Goal: Task Accomplishment & Management: Use online tool/utility

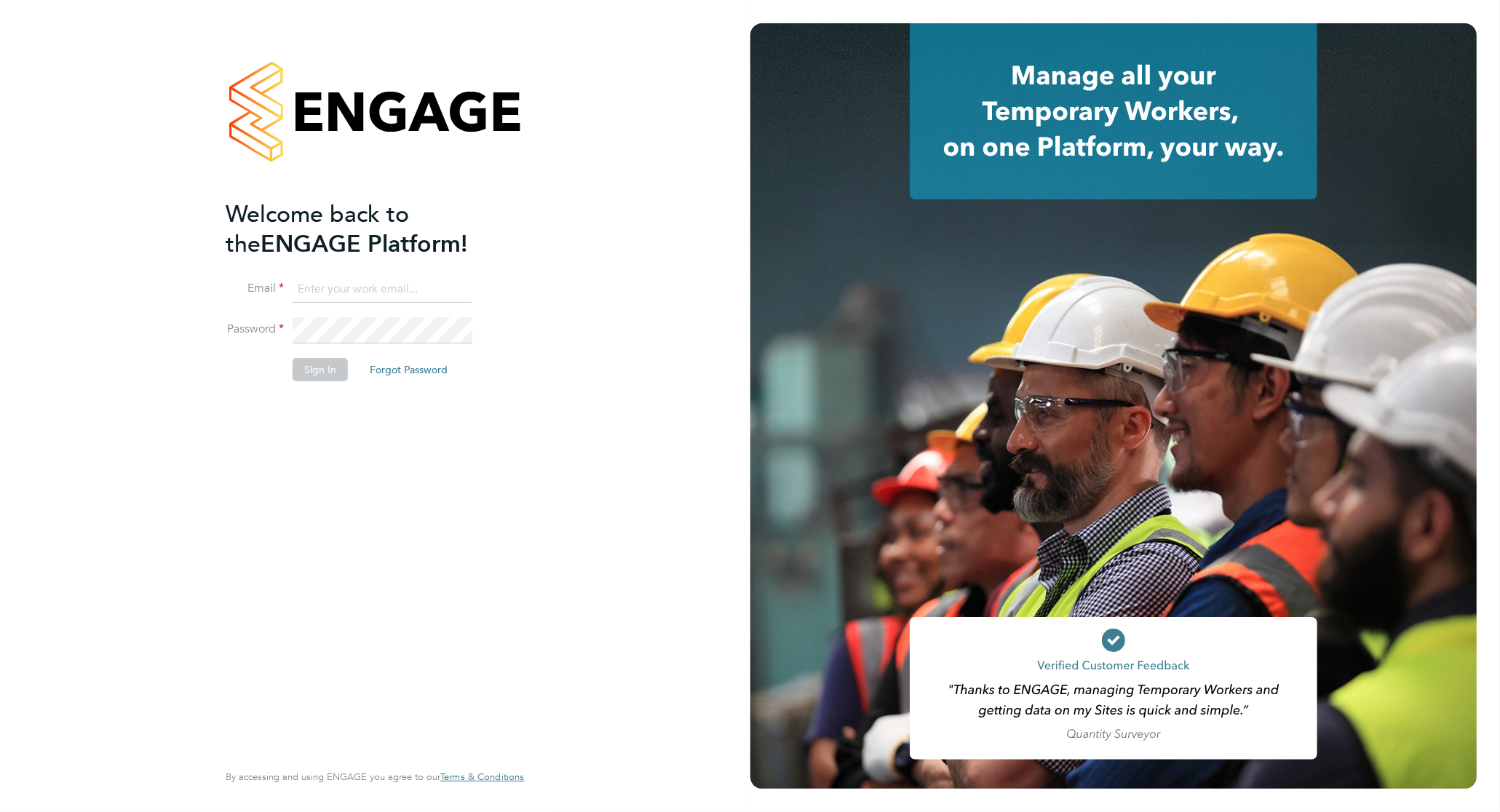
type input "lee.hall@pcrnet.co.uk"
click at [339, 442] on div "Welcome back to the ENGAGE Platform! Email lee.hall@pcrnet.co.uk Password Sign …" at bounding box center [367, 479] width 283 height 559
click at [321, 372] on button "Sign In" at bounding box center [319, 369] width 55 height 23
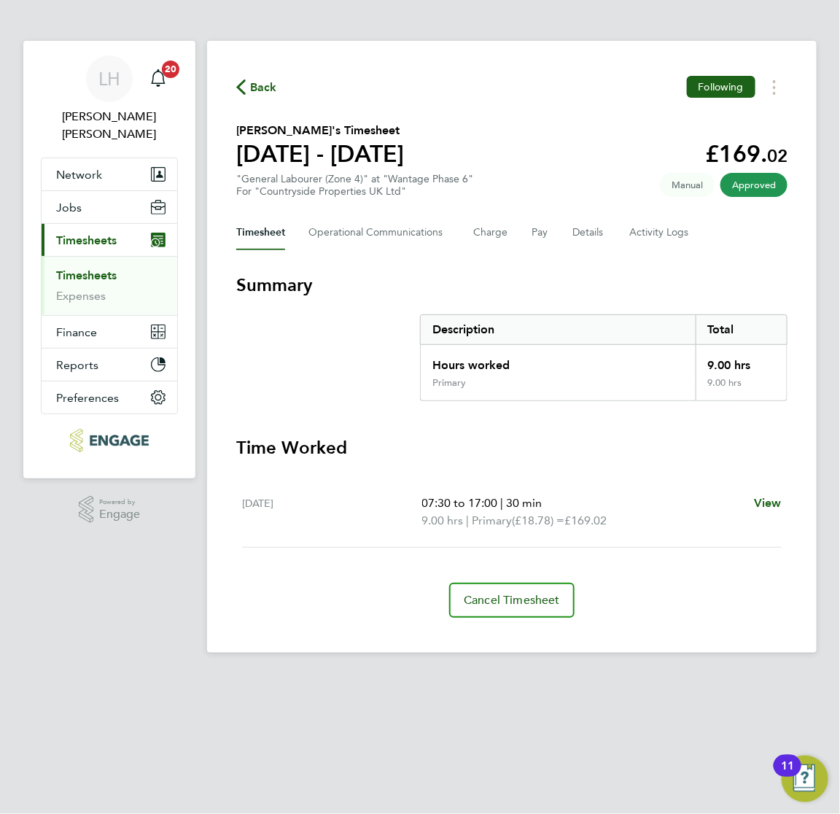
click at [574, 77] on div "Back Following" at bounding box center [511, 87] width 551 height 23
click at [771, 92] on button "Timesheets Menu" at bounding box center [774, 87] width 26 height 23
click at [717, 128] on link "Download timesheet" at bounding box center [700, 119] width 175 height 29
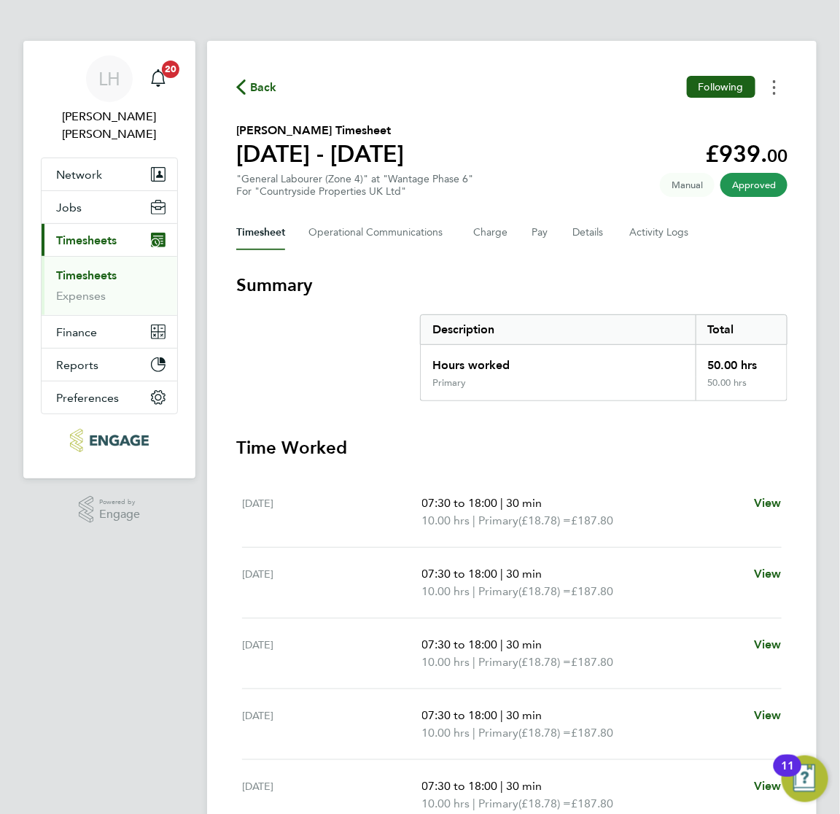
click at [774, 90] on icon "Timesheets Menu" at bounding box center [774, 87] width 3 height 15
click at [648, 125] on link "Download timesheet" at bounding box center [700, 119] width 175 height 29
